Goal: Navigation & Orientation: Find specific page/section

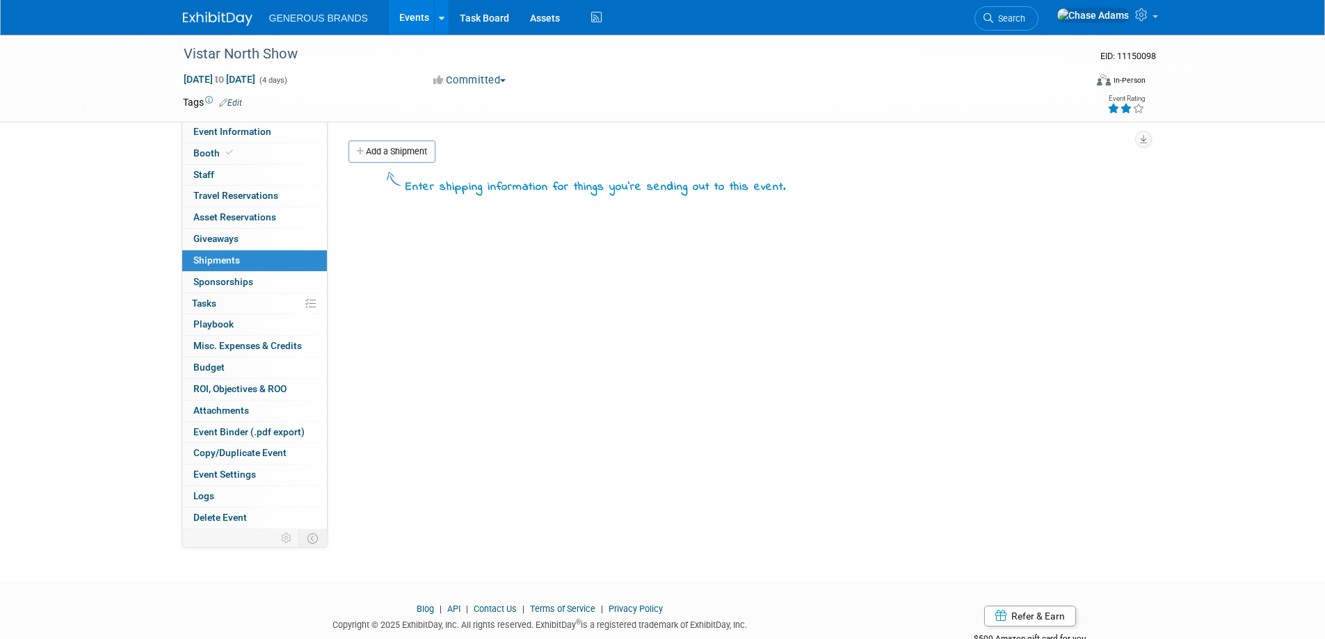
click at [229, 11] on link at bounding box center [226, 11] width 86 height 11
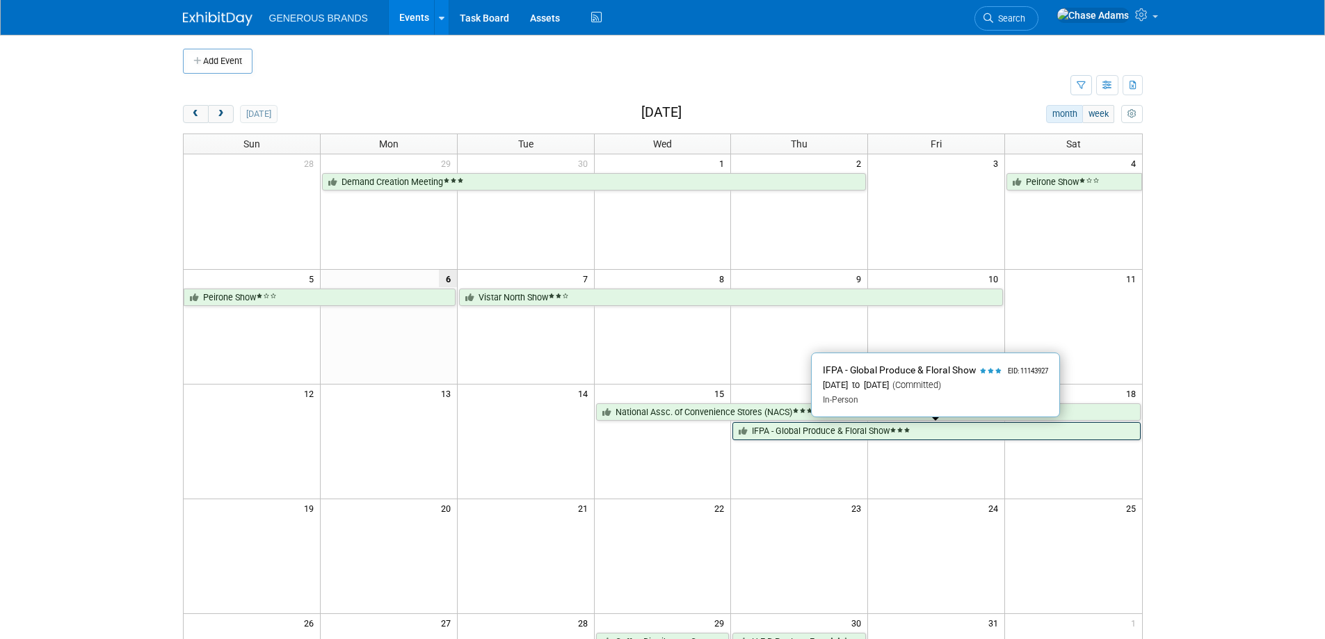
click at [816, 433] on link "IFPA - Global Produce & Floral Show" at bounding box center [935, 431] width 407 height 18
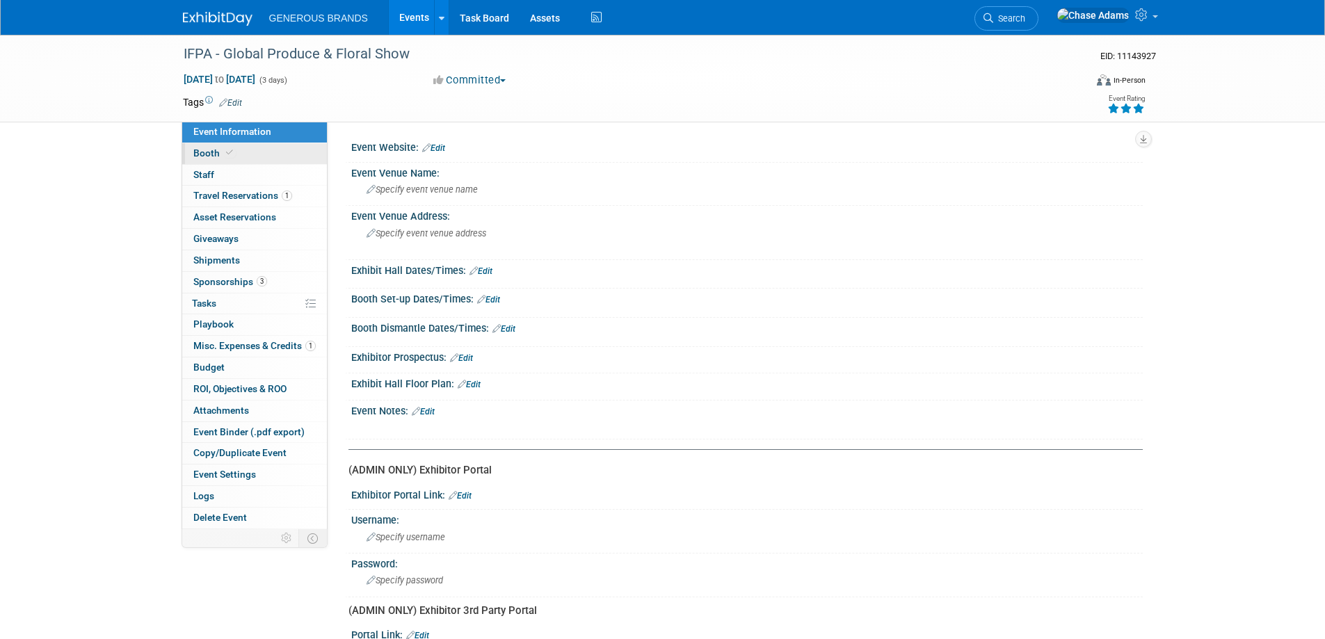
click at [213, 148] on span "Booth" at bounding box center [214, 152] width 42 height 11
